Goal: Information Seeking & Learning: Learn about a topic

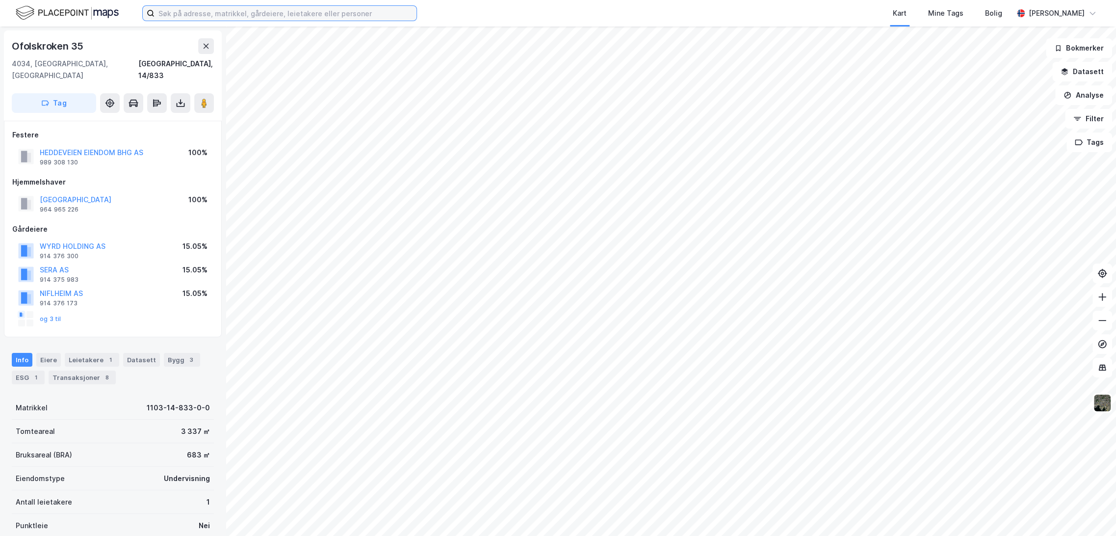
click at [183, 12] on input at bounding box center [286, 13] width 262 height 15
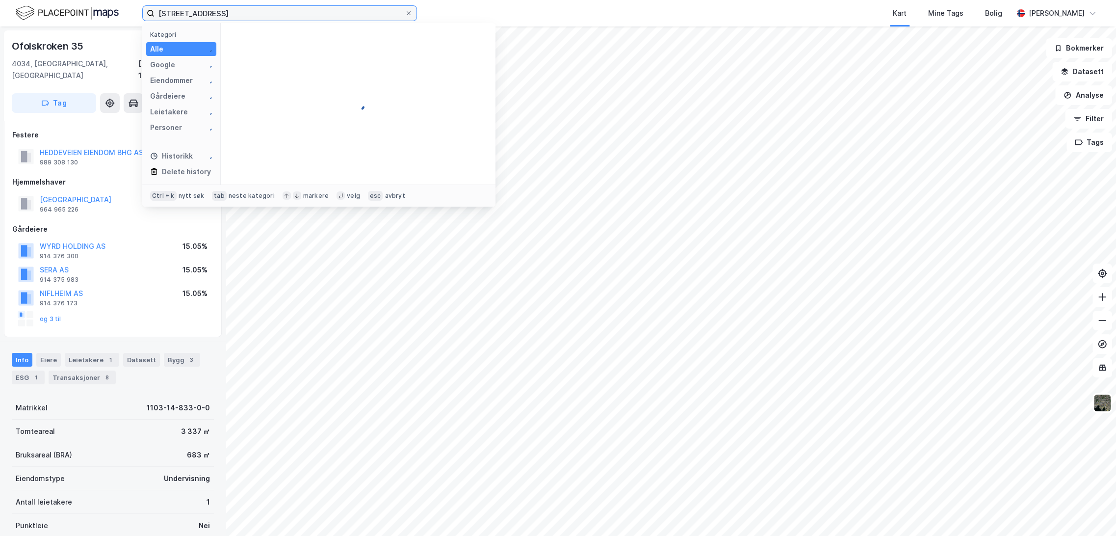
type input "[STREET_ADDRESS]"
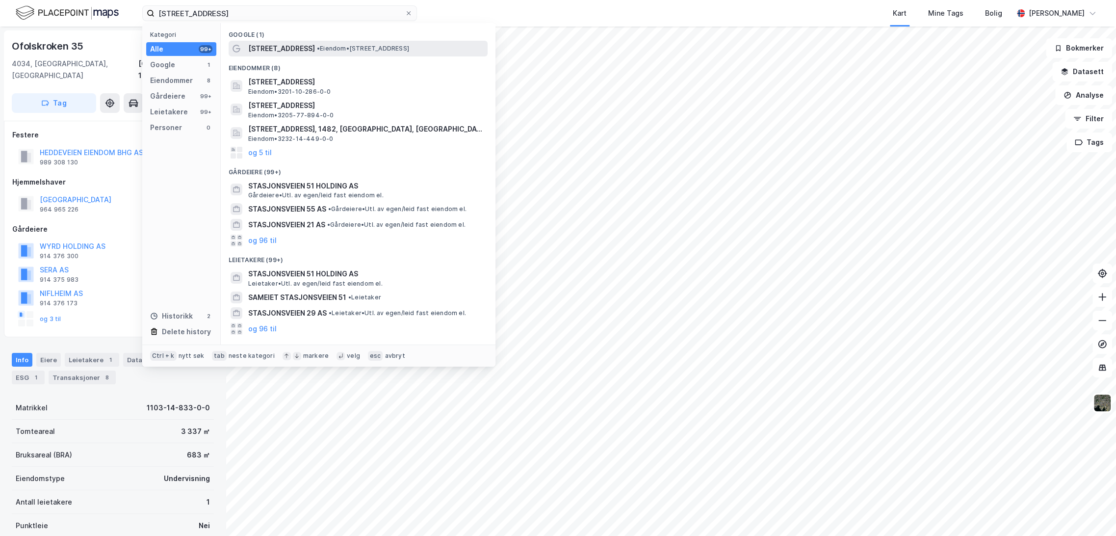
click at [300, 43] on span "[STREET_ADDRESS]" at bounding box center [281, 49] width 67 height 12
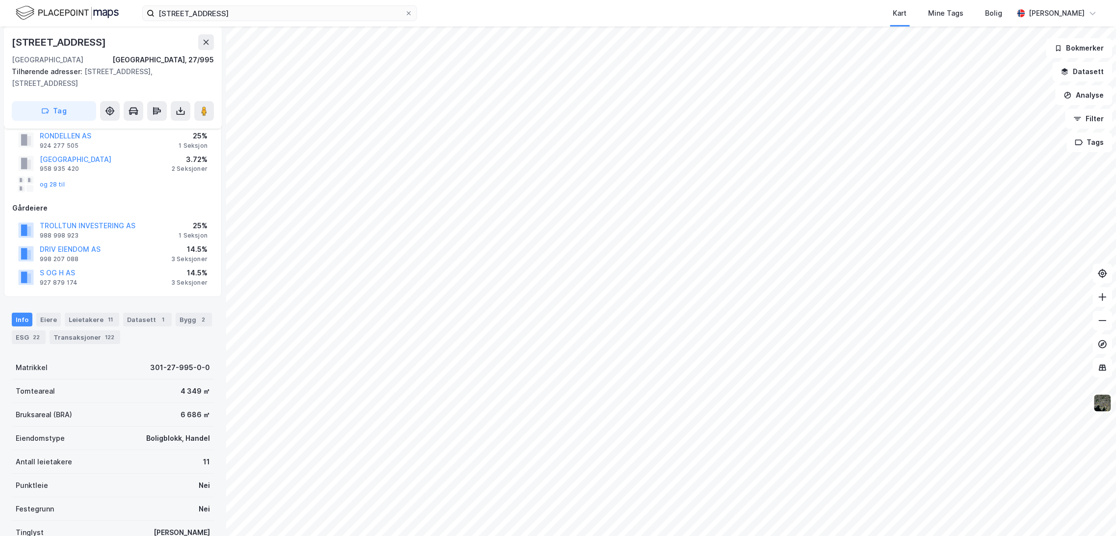
scroll to position [203, 0]
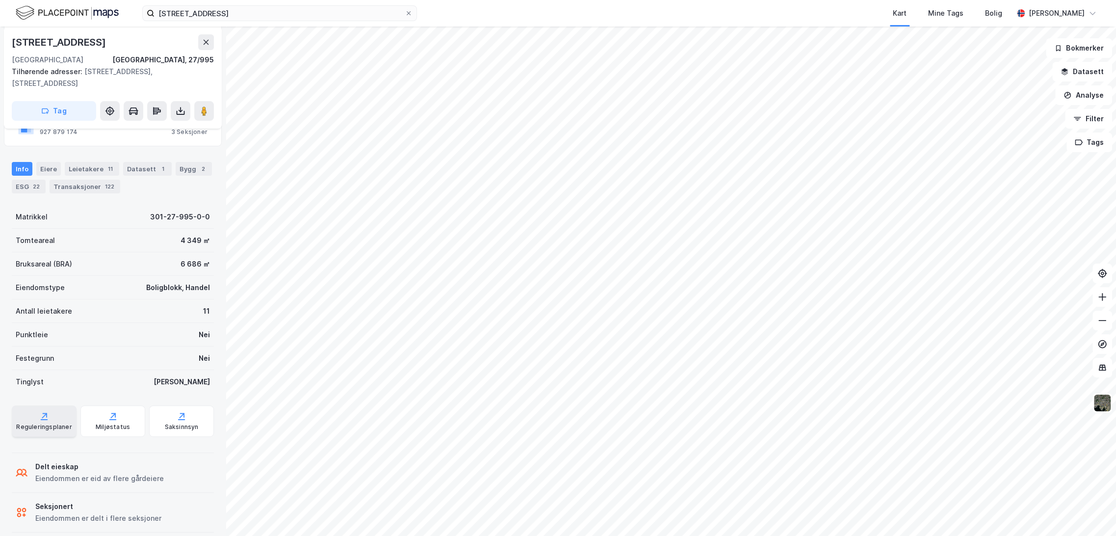
click at [43, 423] on div "Reguleringsplaner" at bounding box center [43, 427] width 55 height 8
